Goal: Task Accomplishment & Management: Use online tool/utility

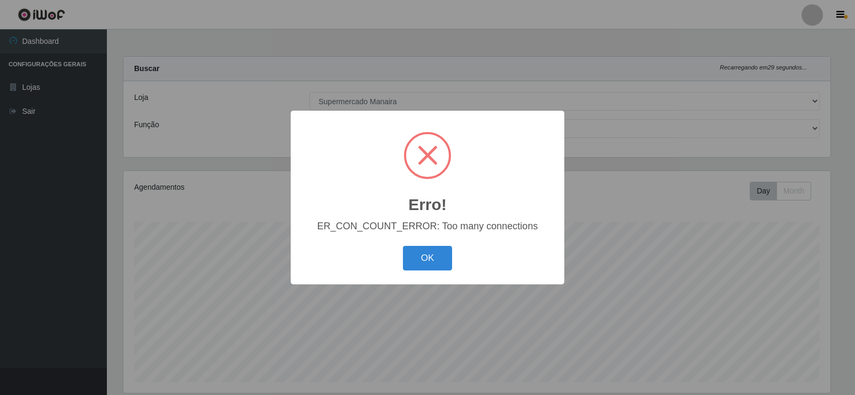
select select "443"
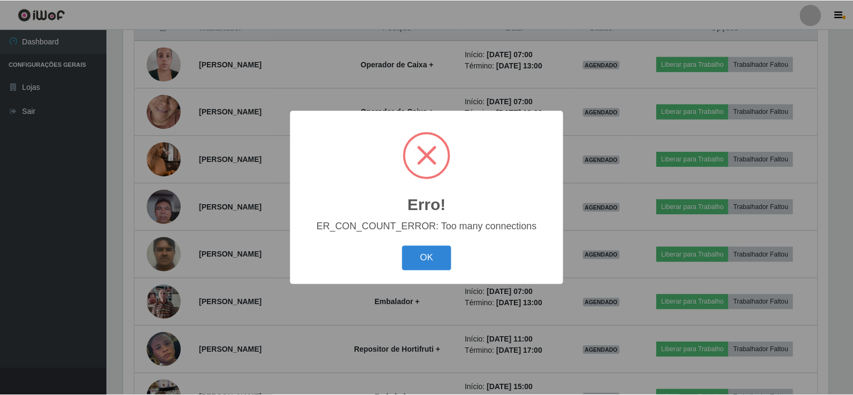
scroll to position [222, 707]
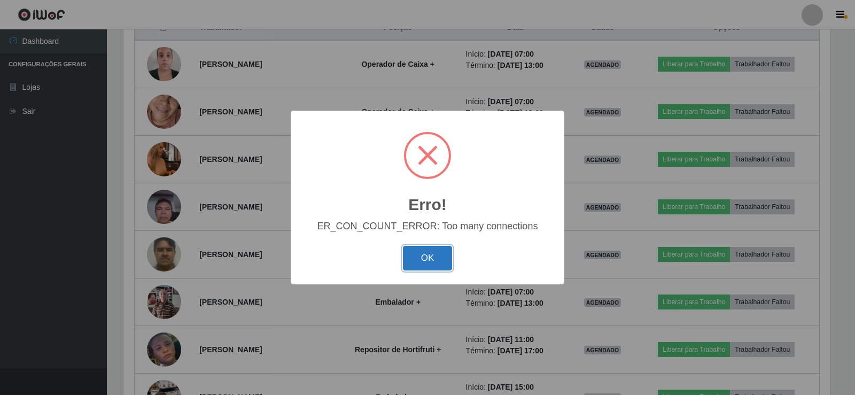
click at [425, 256] on button "OK" at bounding box center [428, 258] width 50 height 25
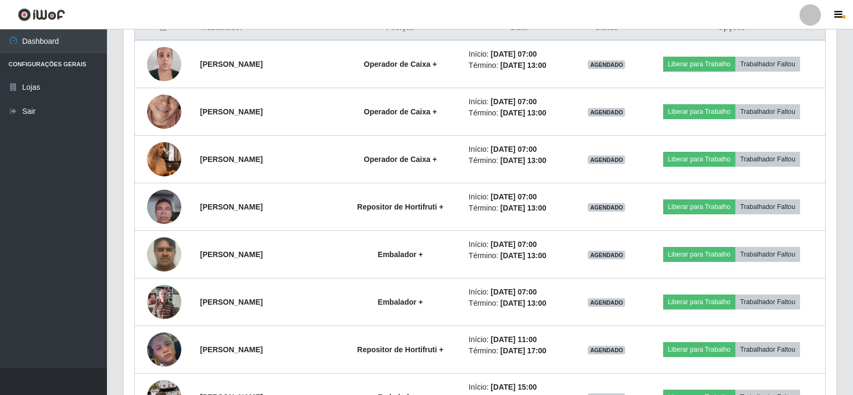
scroll to position [222, 713]
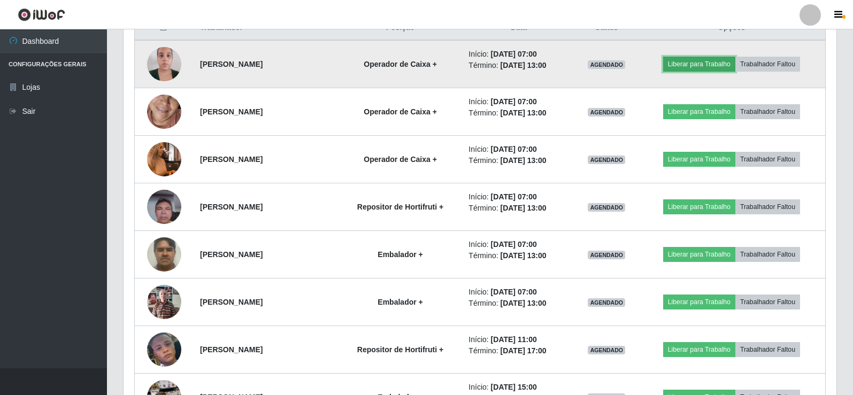
click at [704, 63] on button "Liberar para Trabalho" at bounding box center [699, 64] width 72 height 15
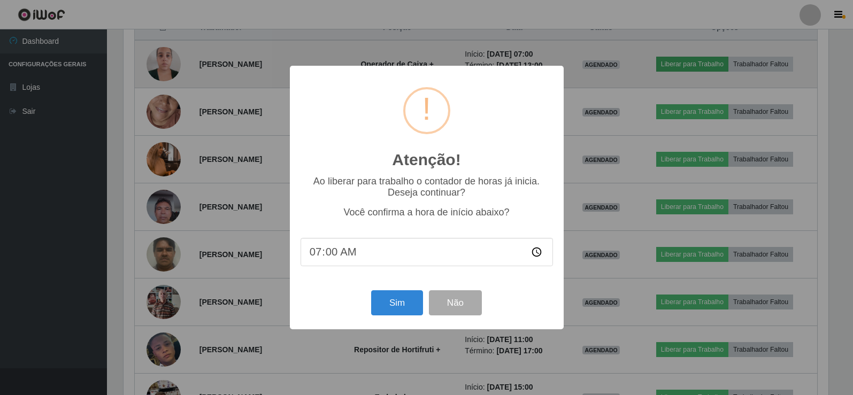
scroll to position [222, 707]
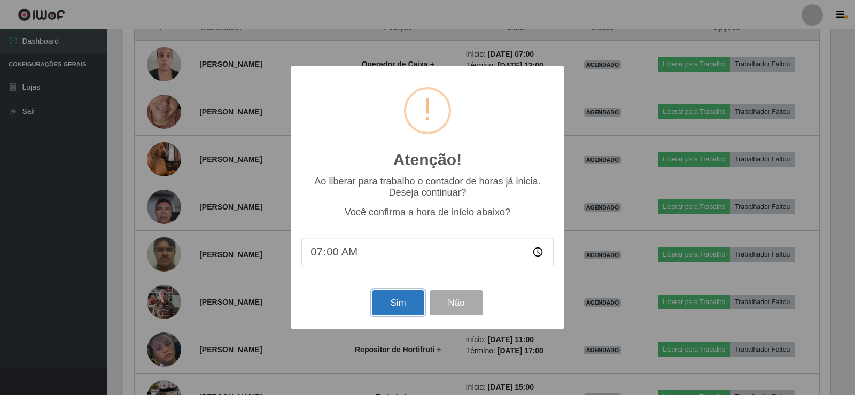
click at [394, 307] on button "Sim" at bounding box center [398, 302] width 52 height 25
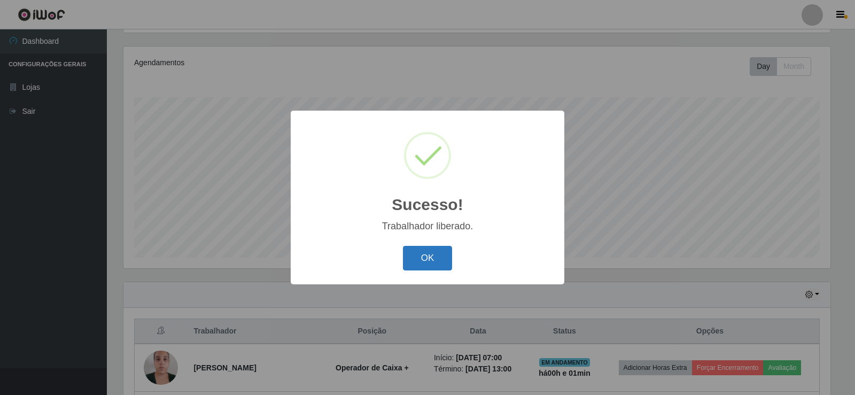
click at [426, 255] on button "OK" at bounding box center [428, 258] width 50 height 25
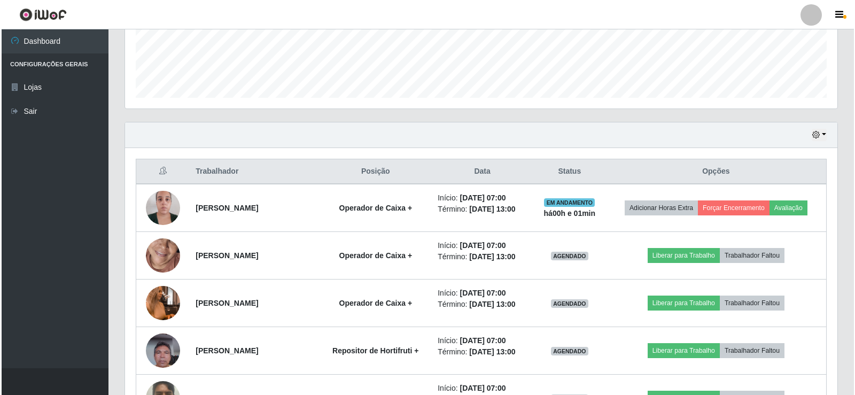
scroll to position [285, 0]
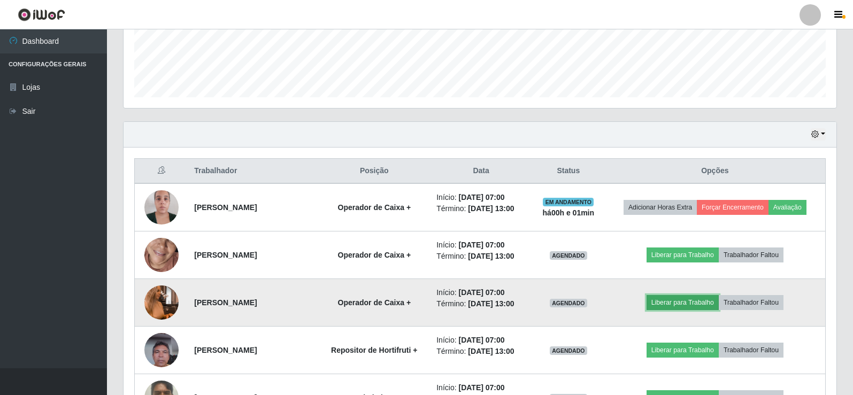
click at [697, 304] on button "Liberar para Trabalho" at bounding box center [682, 302] width 72 height 15
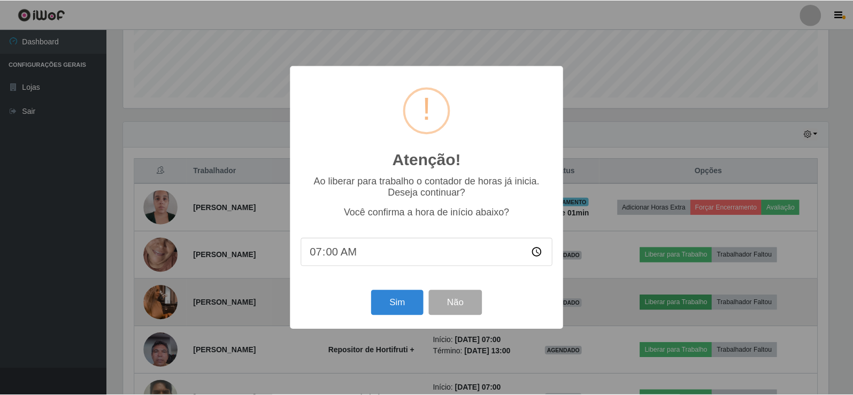
scroll to position [222, 707]
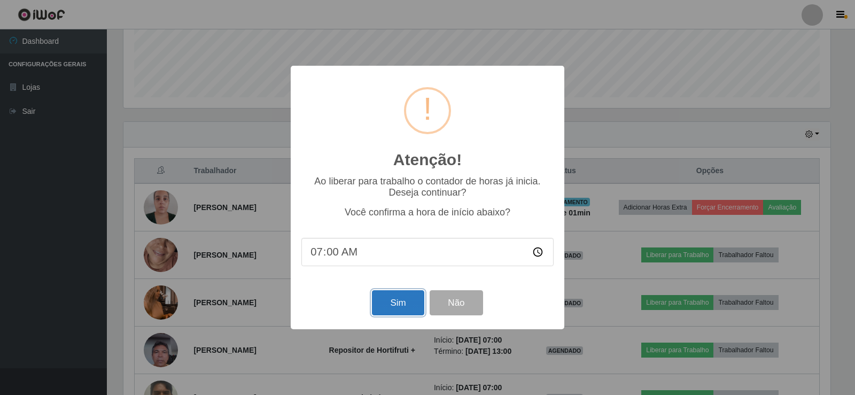
click at [388, 305] on button "Sim" at bounding box center [398, 302] width 52 height 25
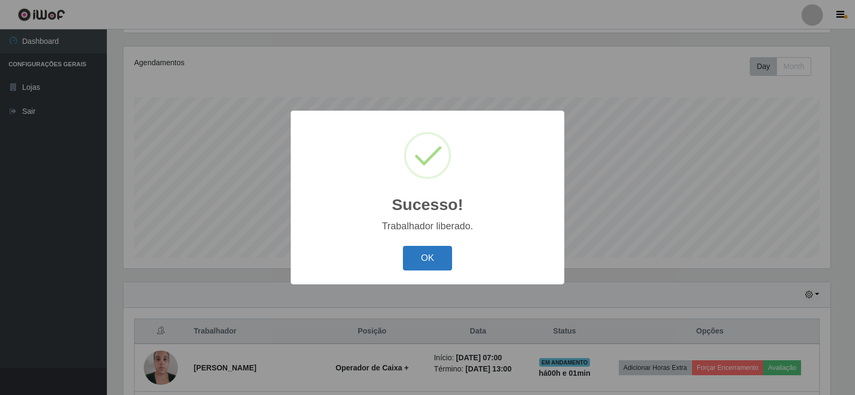
click at [423, 258] on button "OK" at bounding box center [428, 258] width 50 height 25
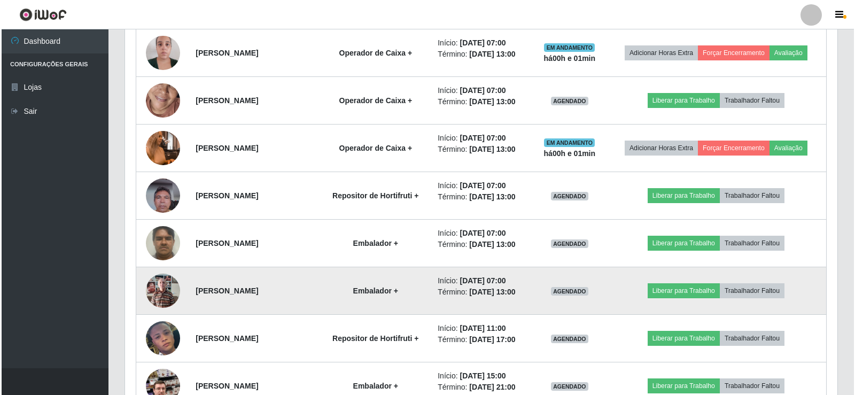
scroll to position [445, 0]
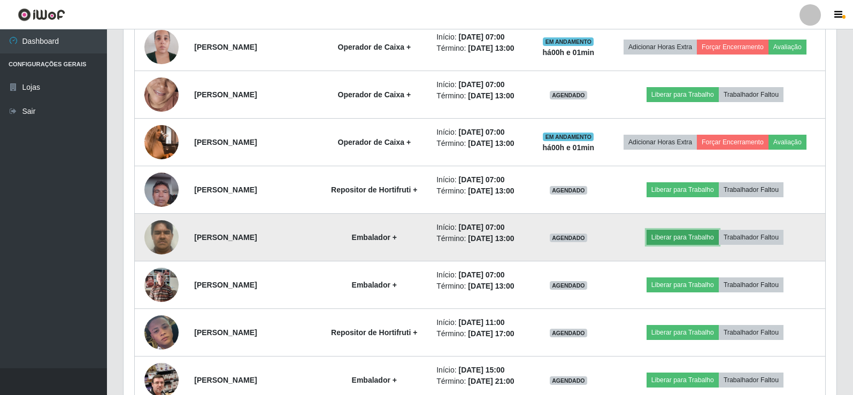
click at [676, 240] on button "Liberar para Trabalho" at bounding box center [682, 237] width 72 height 15
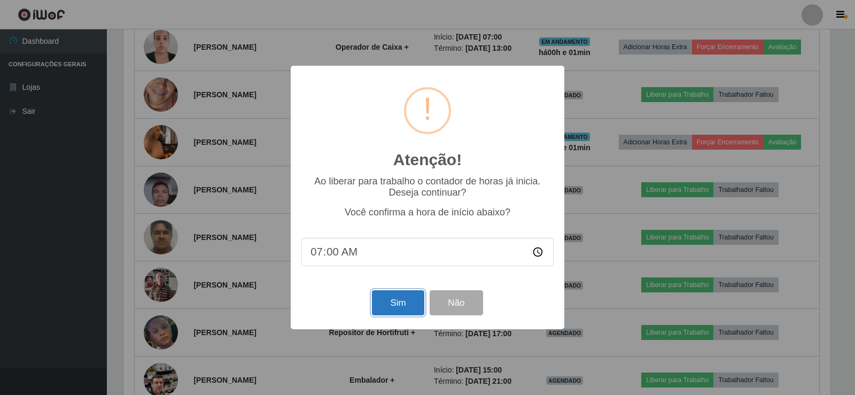
click at [403, 310] on button "Sim" at bounding box center [398, 302] width 52 height 25
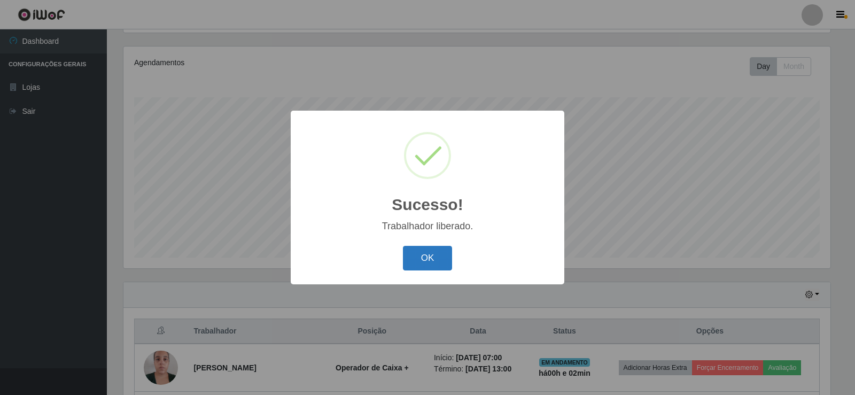
drag, startPoint x: 418, startPoint y: 258, endPoint x: 413, endPoint y: 259, distance: 5.6
click at [417, 258] on button "OK" at bounding box center [428, 258] width 50 height 25
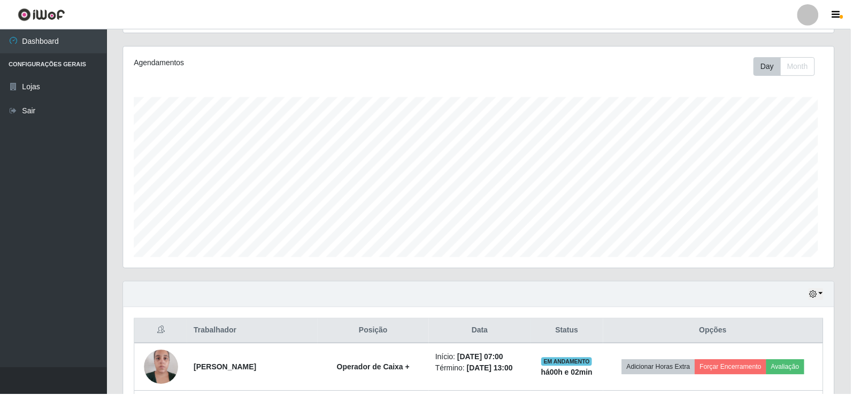
scroll to position [0, 0]
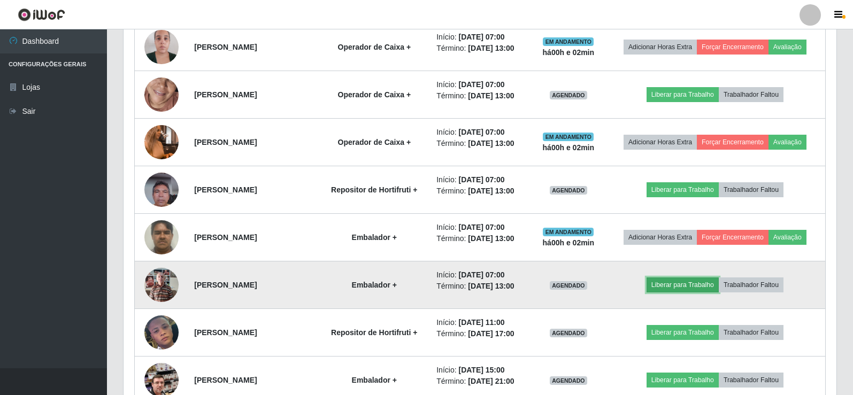
click at [688, 284] on button "Liberar para Trabalho" at bounding box center [682, 284] width 72 height 15
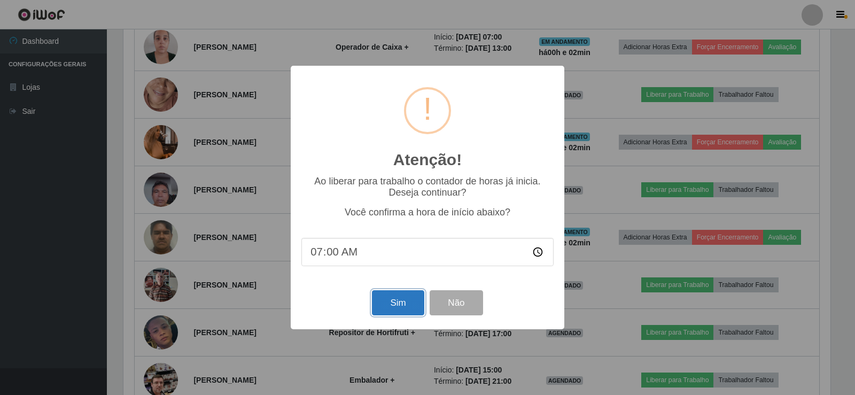
click at [394, 310] on button "Sim" at bounding box center [398, 302] width 52 height 25
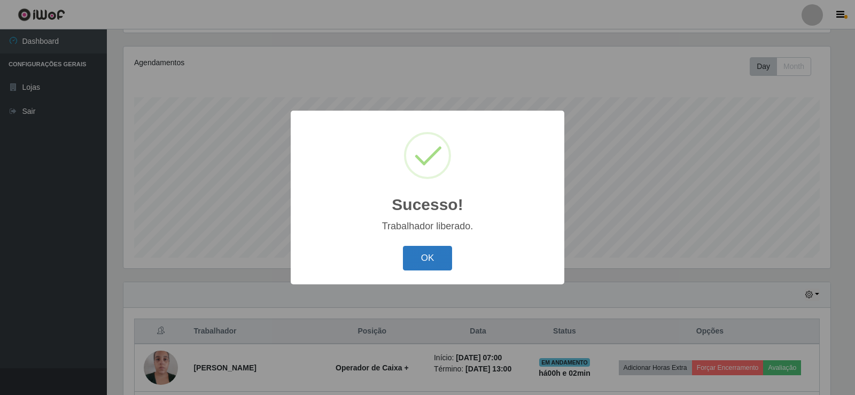
click at [426, 260] on button "OK" at bounding box center [428, 258] width 50 height 25
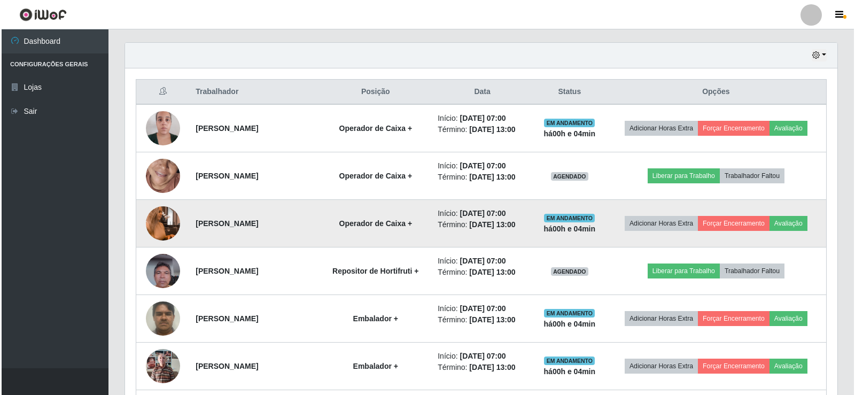
scroll to position [392, 0]
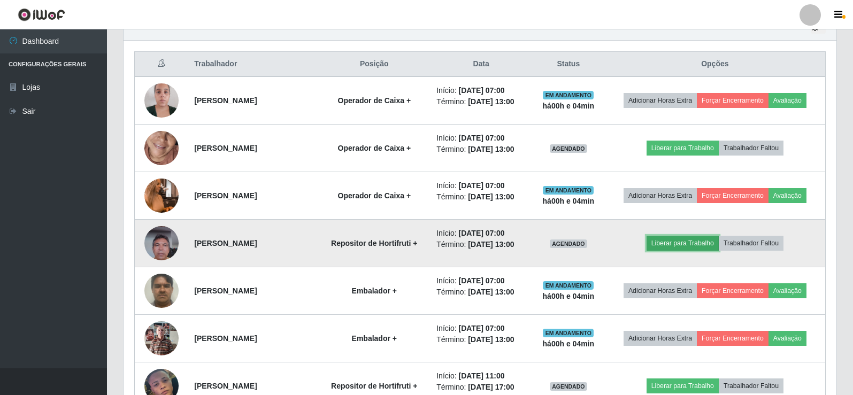
click at [693, 243] on button "Liberar para Trabalho" at bounding box center [682, 243] width 72 height 15
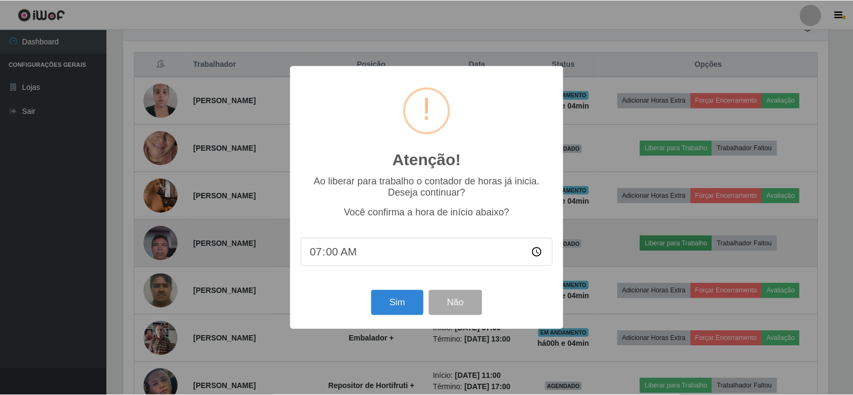
scroll to position [222, 707]
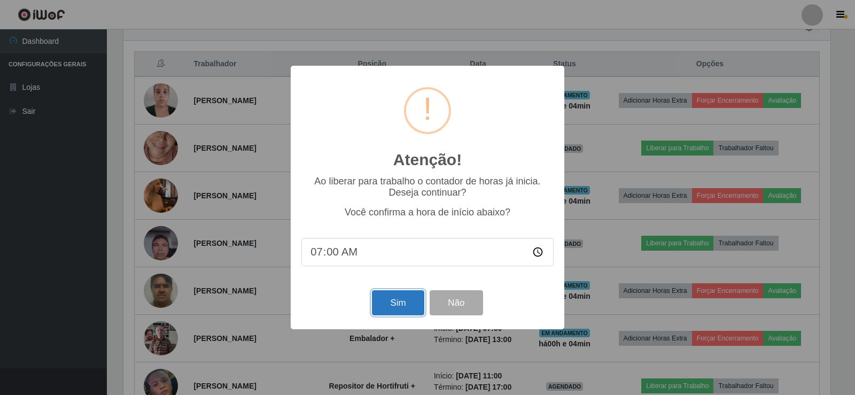
drag, startPoint x: 433, startPoint y: 253, endPoint x: 407, endPoint y: 305, distance: 57.6
click at [407, 305] on button "Sim" at bounding box center [398, 302] width 52 height 25
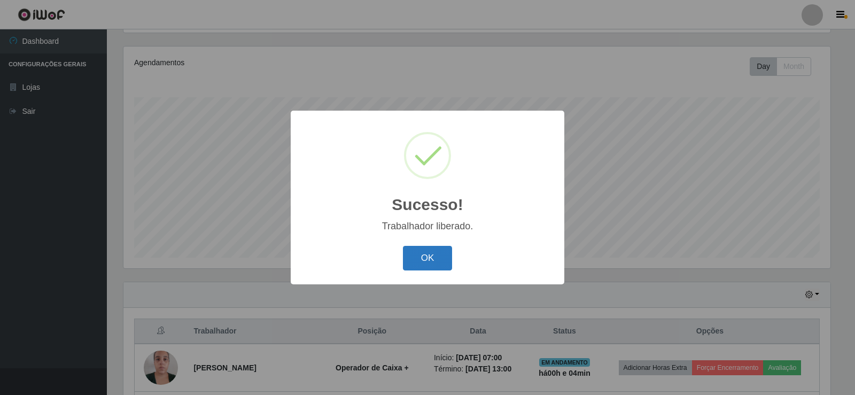
click at [419, 263] on button "OK" at bounding box center [428, 258] width 50 height 25
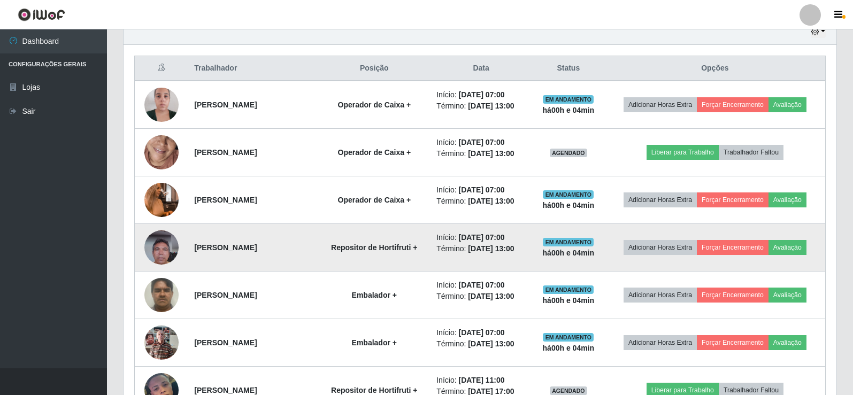
scroll to position [392, 0]
